Goal: Transaction & Acquisition: Purchase product/service

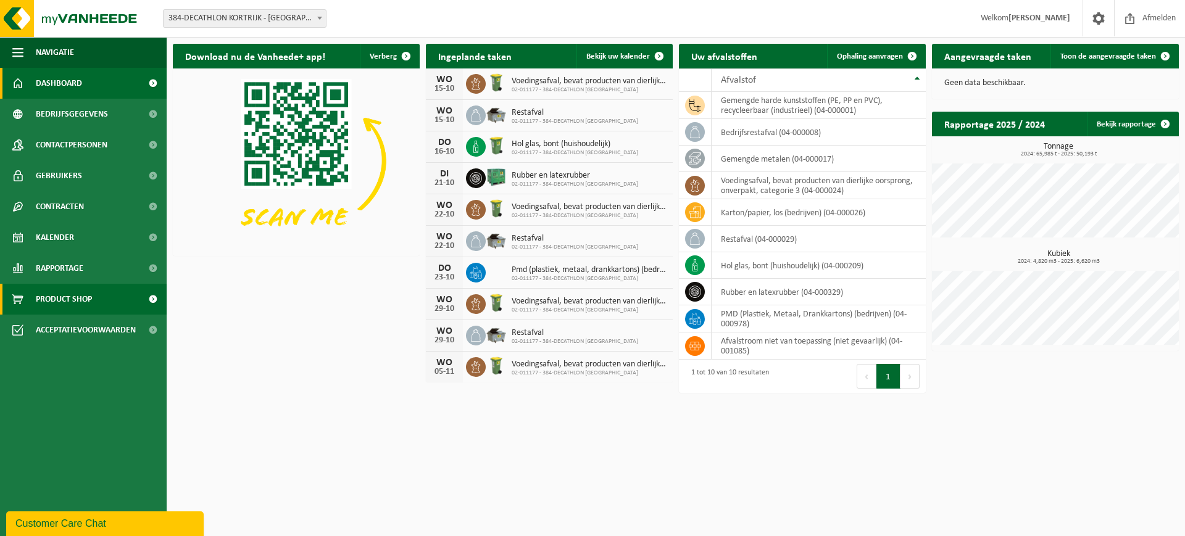
click at [82, 302] on span "Product Shop" at bounding box center [64, 299] width 56 height 31
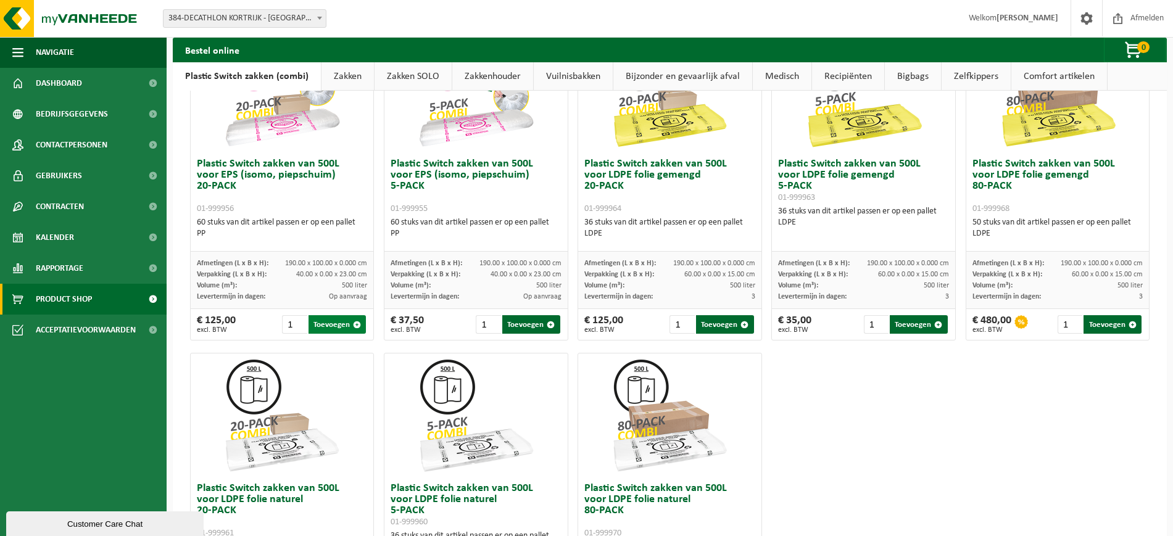
scroll to position [463, 0]
click at [326, 325] on button "Toevoegen" at bounding box center [338, 324] width 58 height 19
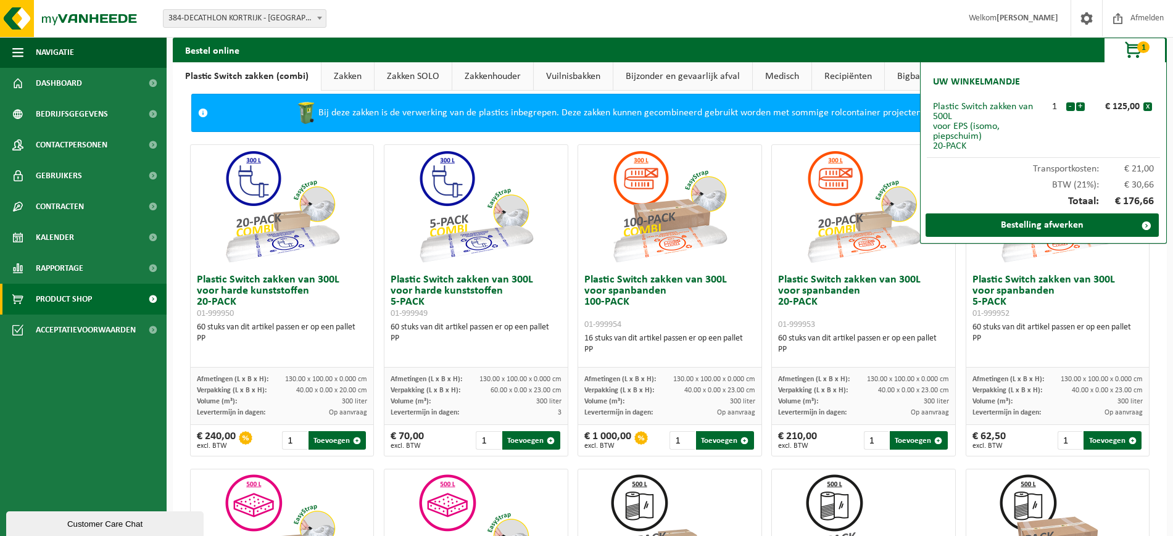
scroll to position [0, 0]
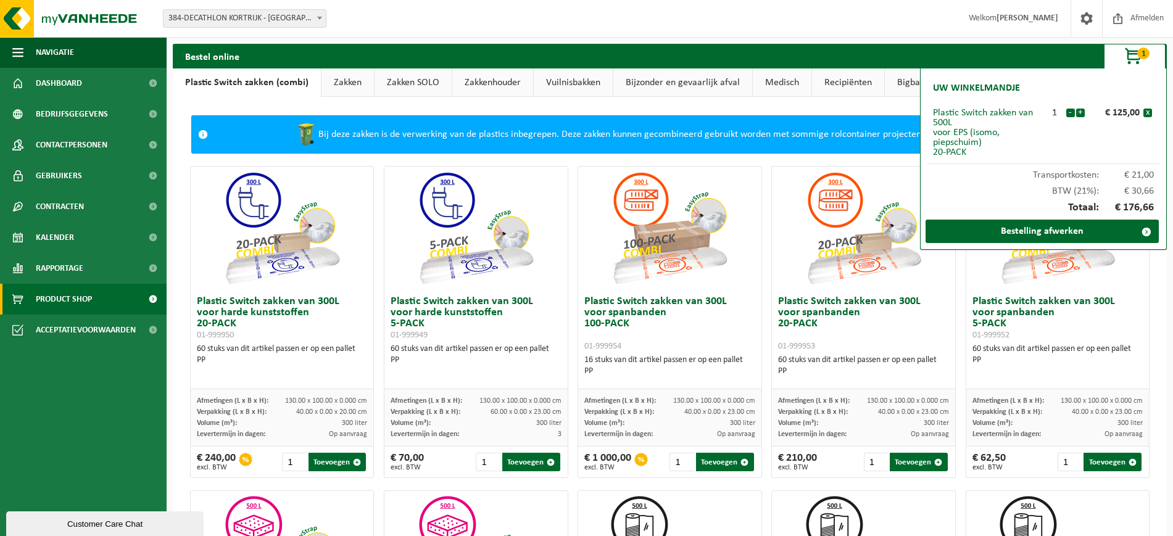
click at [339, 83] on link "Zakken" at bounding box center [347, 82] width 52 height 28
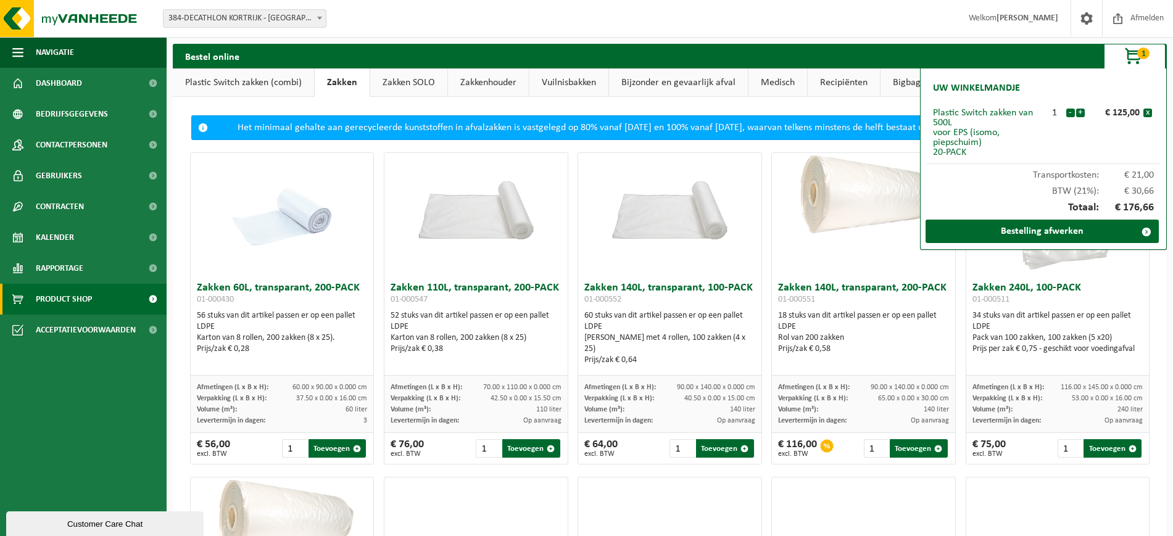
click at [213, 86] on link "Plastic Switch zakken (combi)" at bounding box center [243, 82] width 141 height 28
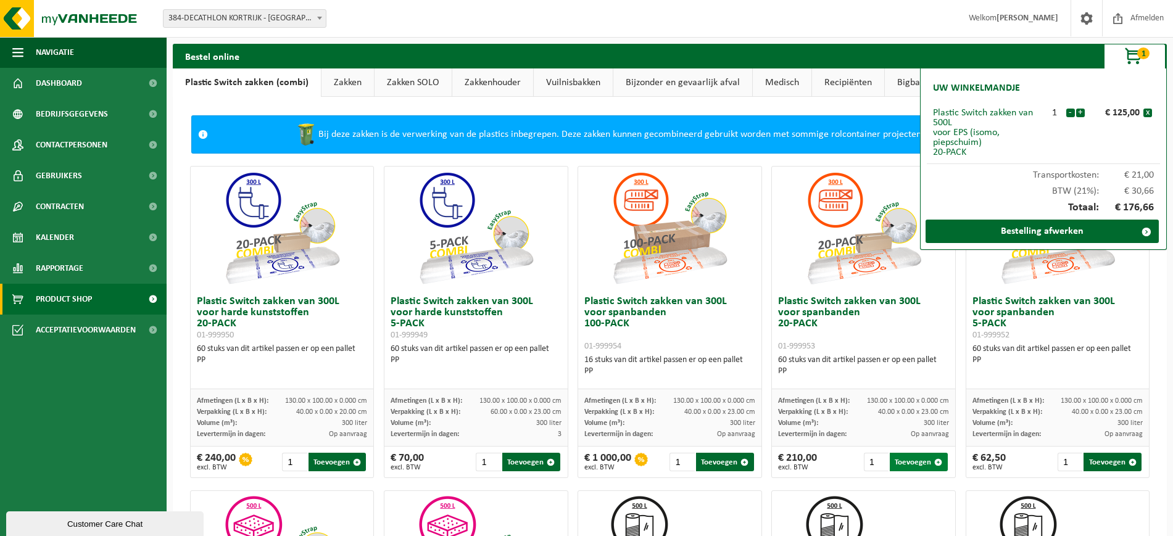
click at [914, 462] on button "Toevoegen" at bounding box center [919, 462] width 58 height 19
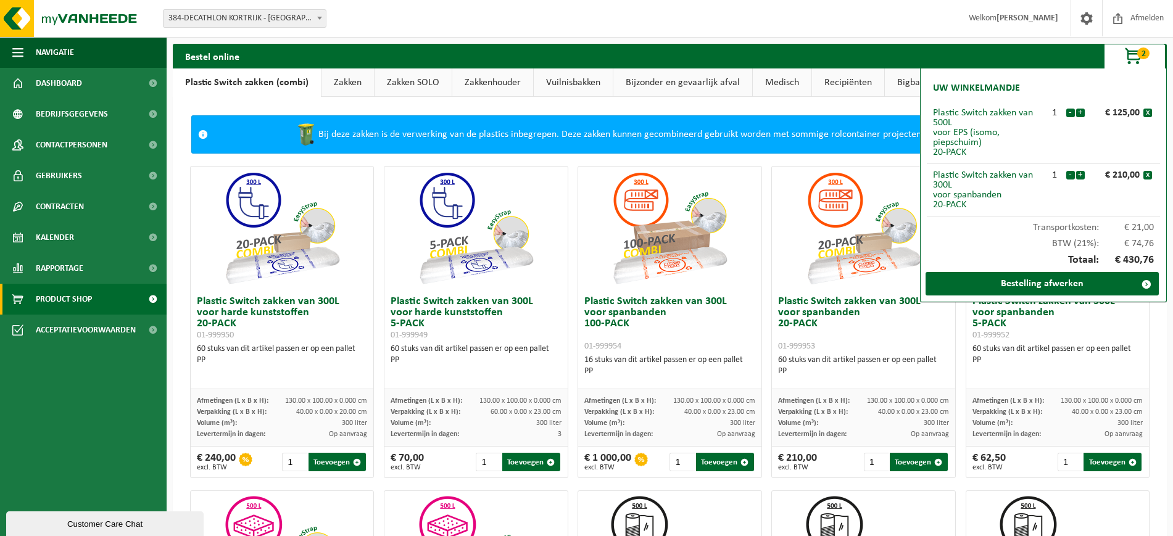
click at [409, 85] on link "Zakken SOLO" at bounding box center [413, 82] width 77 height 28
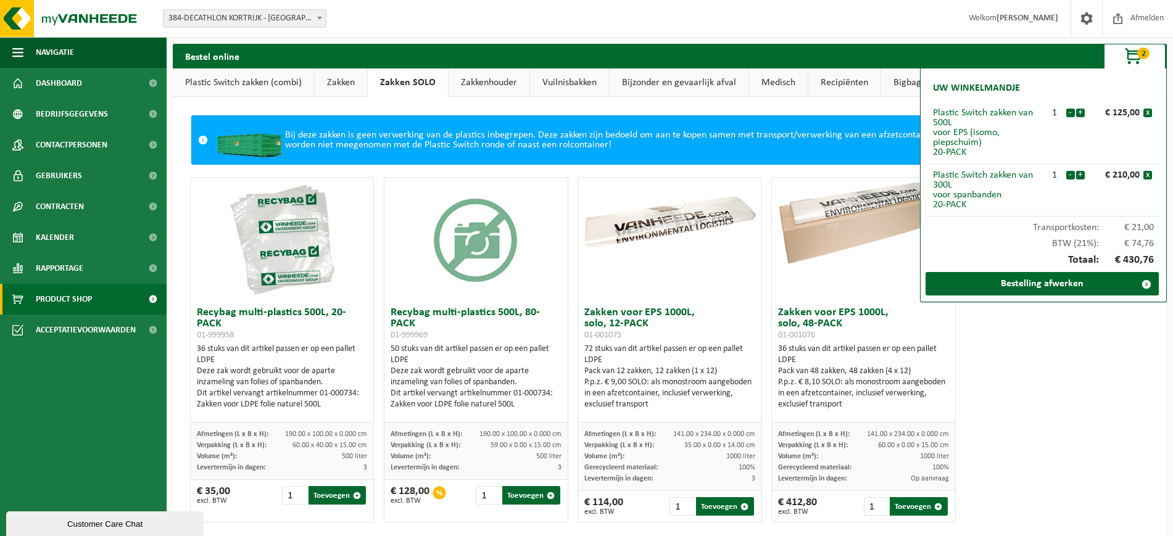
click at [492, 83] on link "Zakkenhouder" at bounding box center [489, 82] width 81 height 28
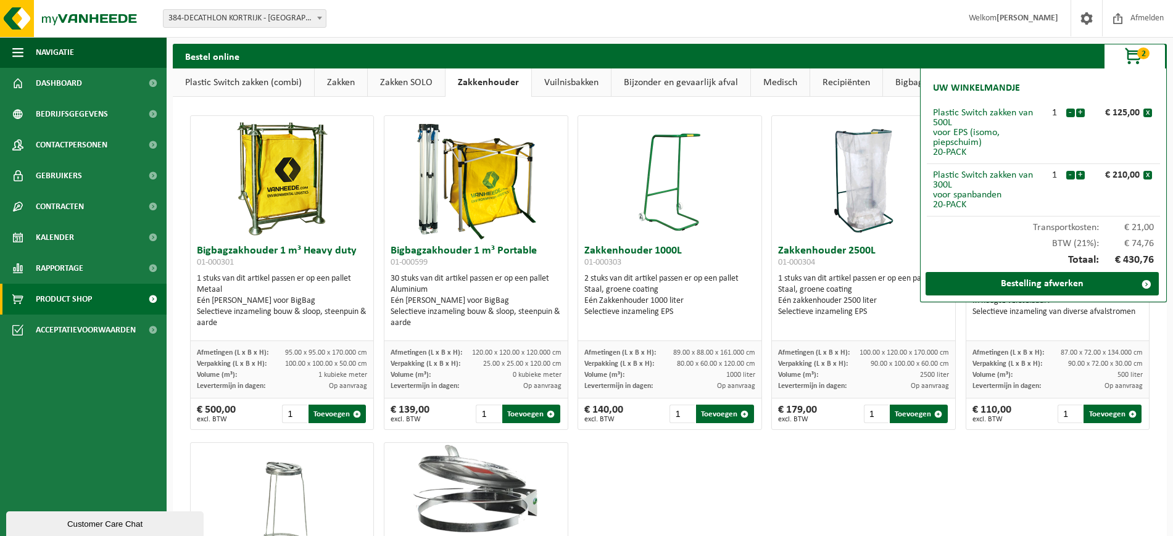
click at [571, 83] on link "Vuilnisbakken" at bounding box center [571, 82] width 79 height 28
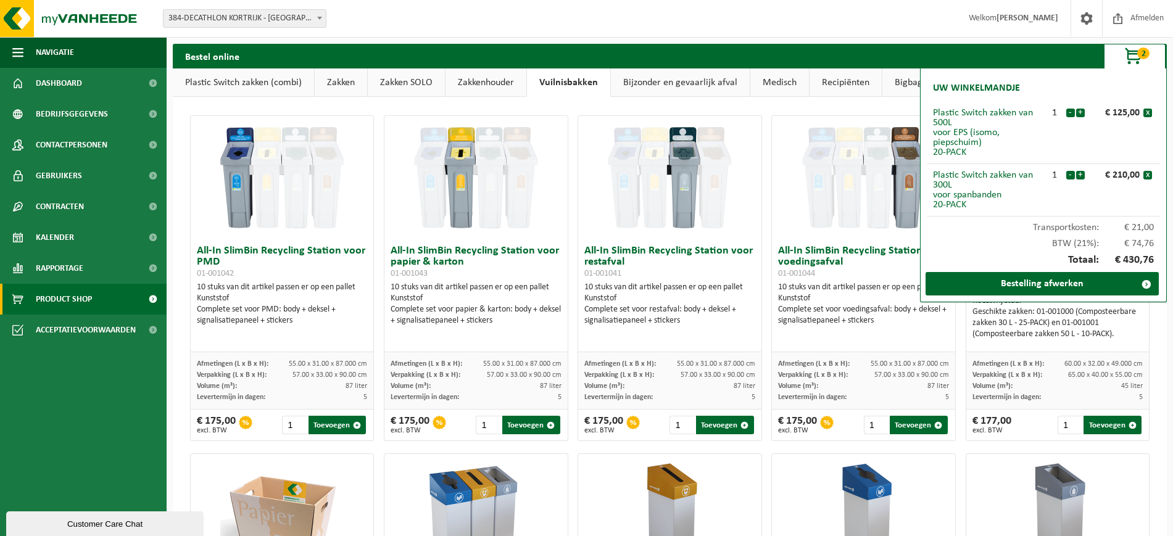
click at [1128, 49] on span "button" at bounding box center [1134, 56] width 62 height 25
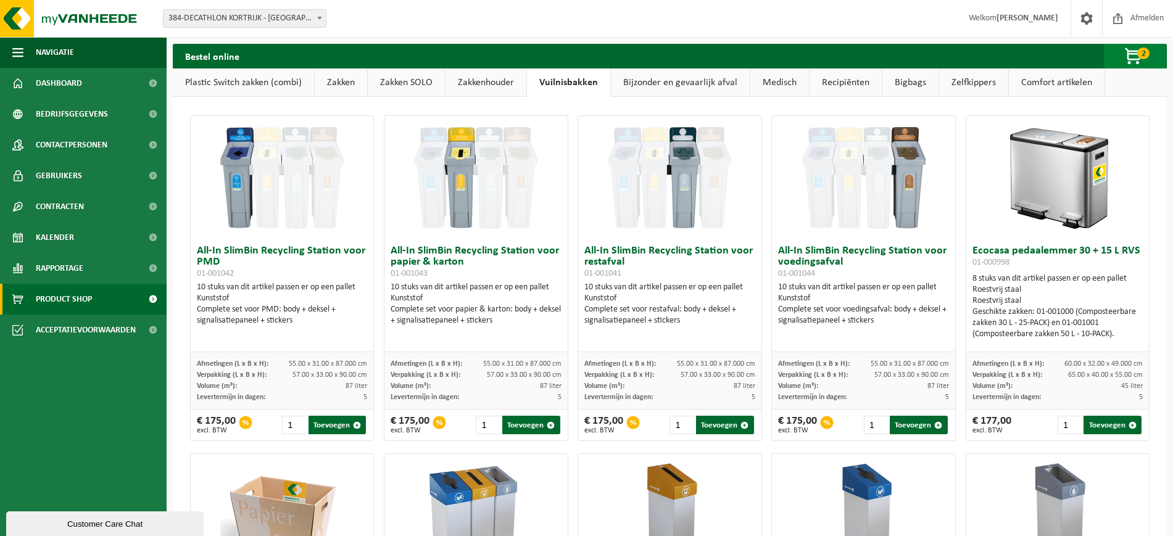
click at [1137, 56] on span "button" at bounding box center [1134, 56] width 62 height 25
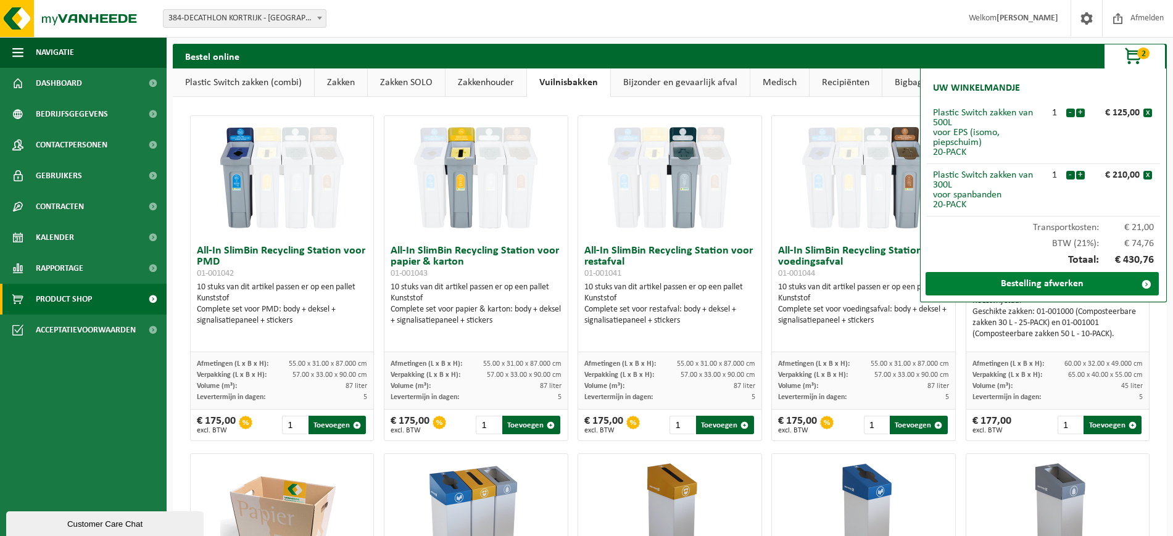
click at [1042, 283] on link "Bestelling afwerken" at bounding box center [1042, 283] width 233 height 23
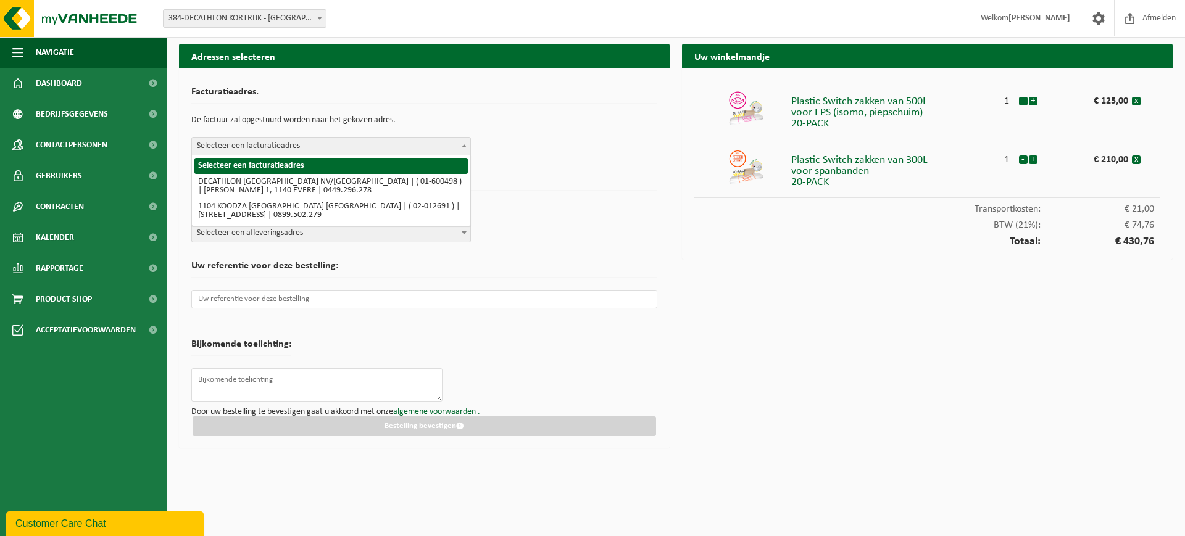
click at [464, 145] on b at bounding box center [464, 145] width 5 height 3
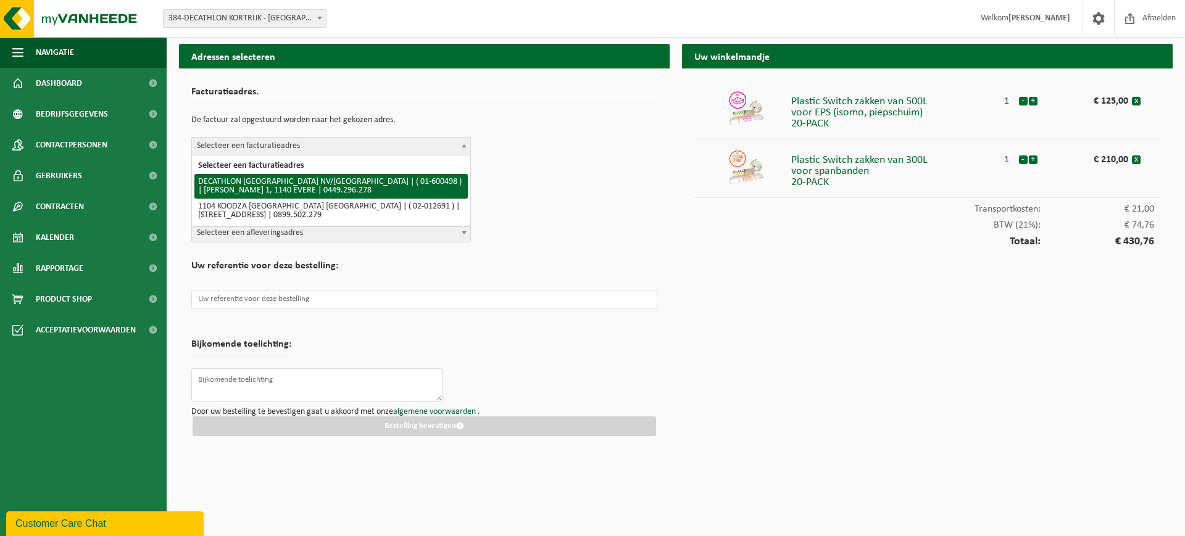
select select "964"
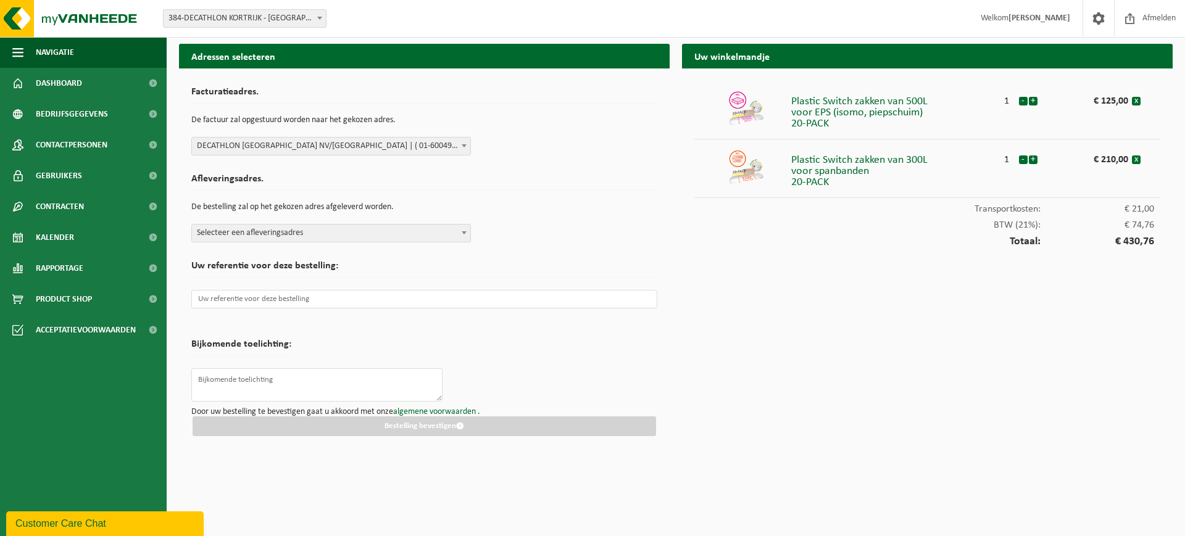
click at [440, 228] on span "Selecteer een afleveringsadres" at bounding box center [331, 233] width 278 height 17
type input "kortr"
select select "2107"
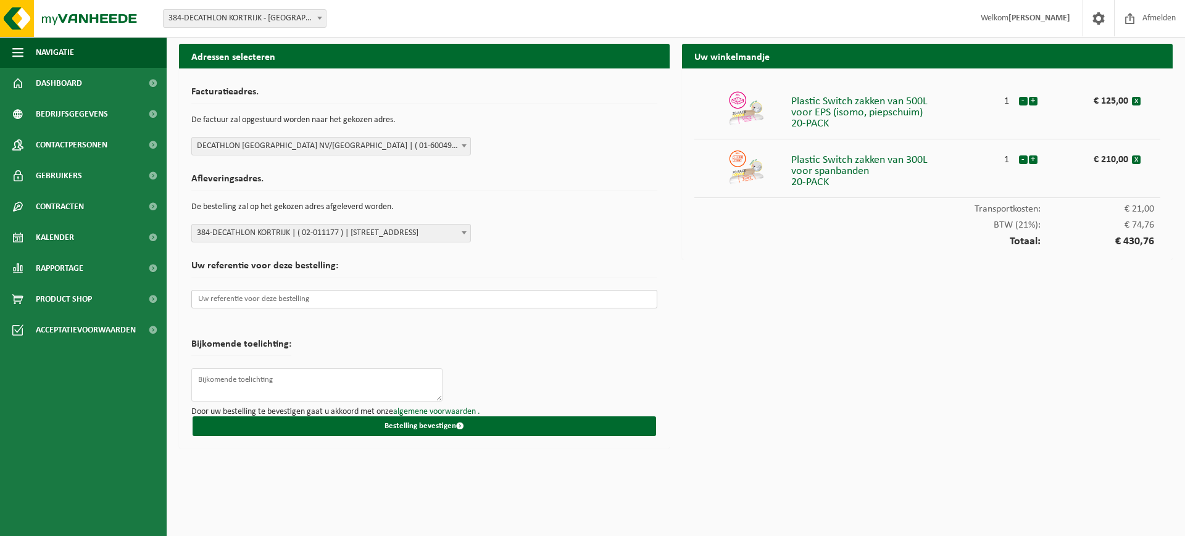
click at [252, 306] on input "text" at bounding box center [424, 299] width 466 height 19
paste input "GC02123643"
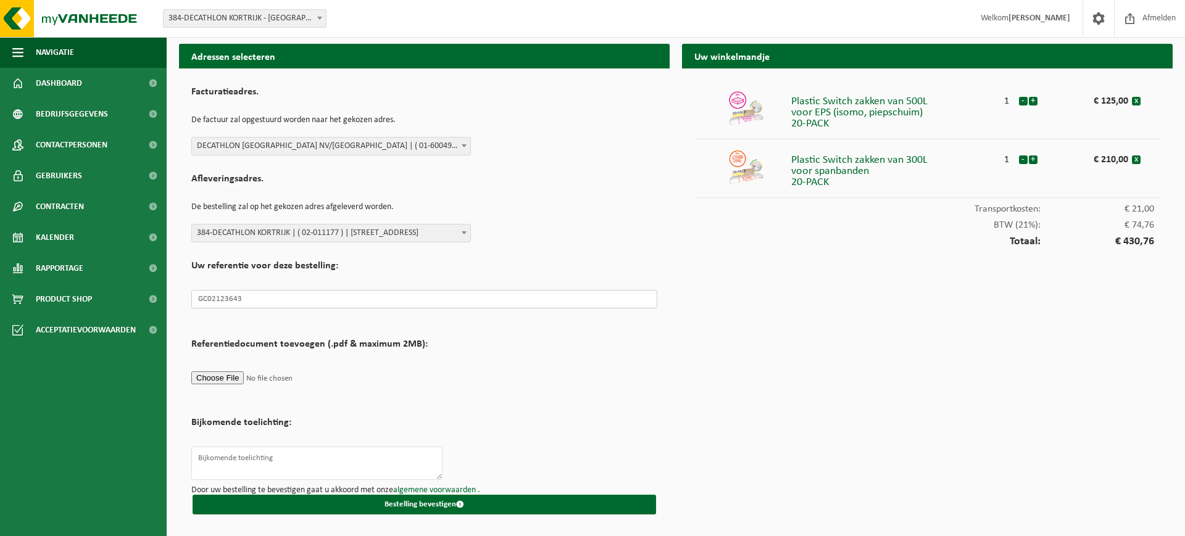
type input "GC02123643"
click at [501, 362] on form "Facturatieadres. De factuur zal opgestuurd worden naar het gekozen adres. Selec…" at bounding box center [424, 298] width 466 height 434
click at [442, 502] on button "Bestelling bevestigen" at bounding box center [424, 505] width 463 height 20
